Goal: Transaction & Acquisition: Subscribe to service/newsletter

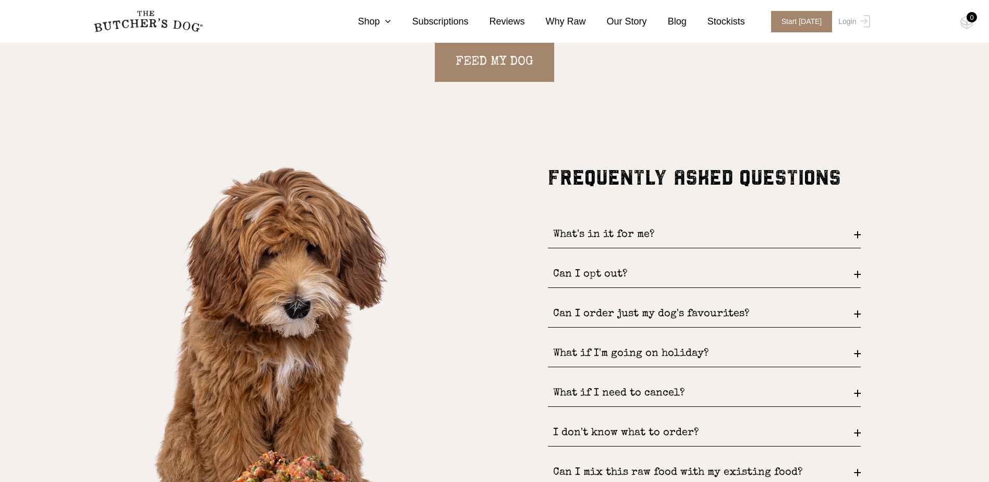
scroll to position [1147, 0]
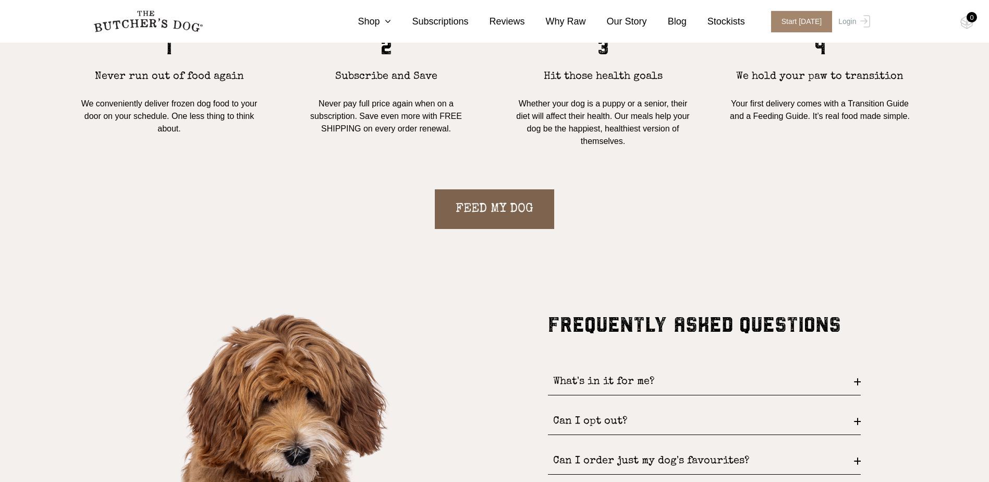
click at [499, 209] on link "FEED MY DOG" at bounding box center [494, 209] width 119 height 40
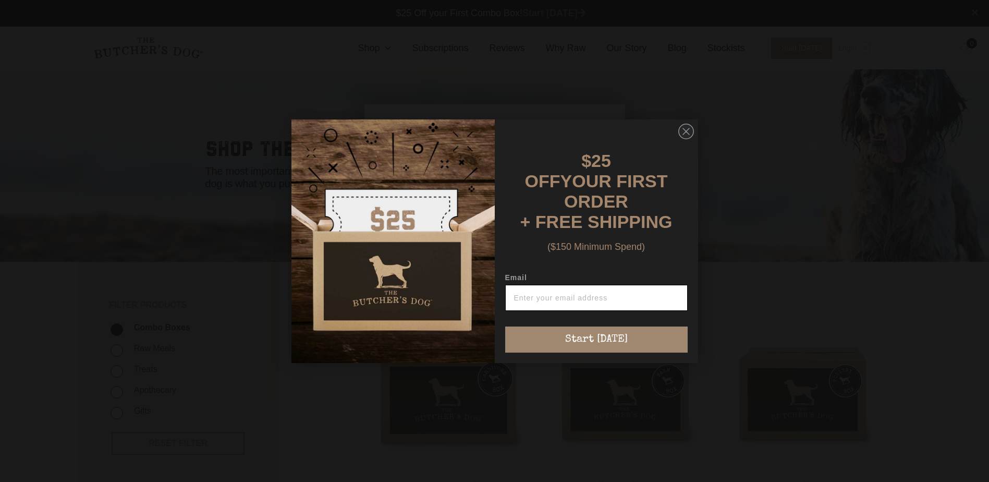
click at [536, 297] on input "Email" at bounding box center [596, 298] width 183 height 26
type input "[PERSON_NAME][EMAIL_ADDRESS][DOMAIN_NAME]"
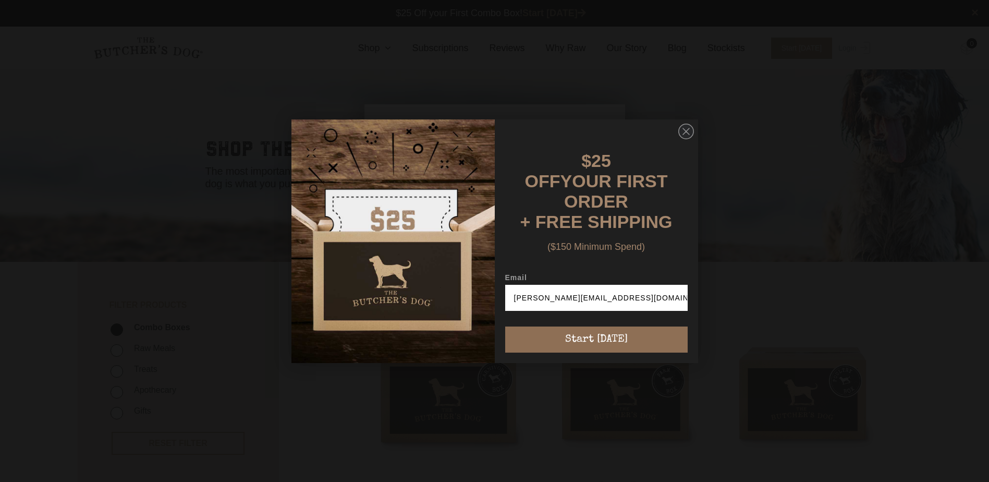
click at [600, 335] on button "Start [DATE]" at bounding box center [596, 339] width 183 height 26
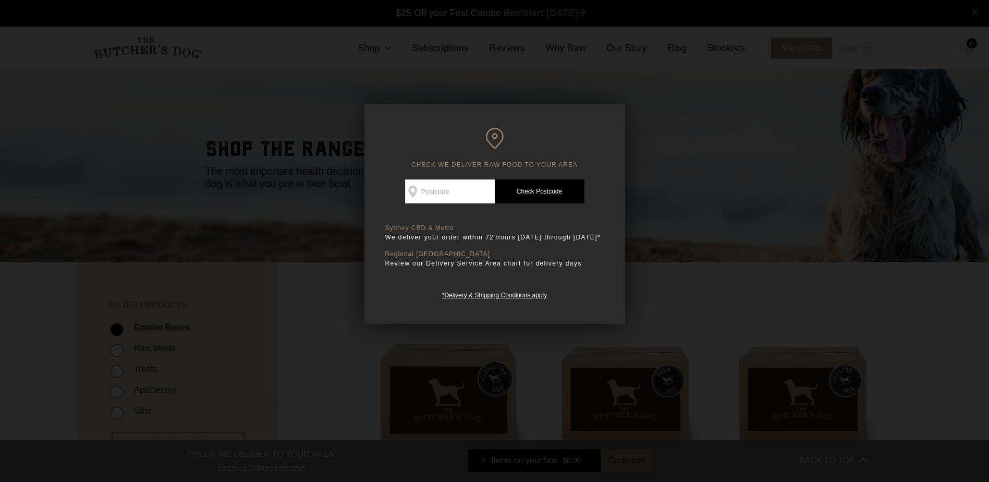
click at [460, 199] on input "Check Availability At" at bounding box center [450, 191] width 90 height 24
type input "4064"
click at [547, 189] on link "Check Postcode" at bounding box center [540, 191] width 90 height 24
